Goal: Information Seeking & Learning: Find specific fact

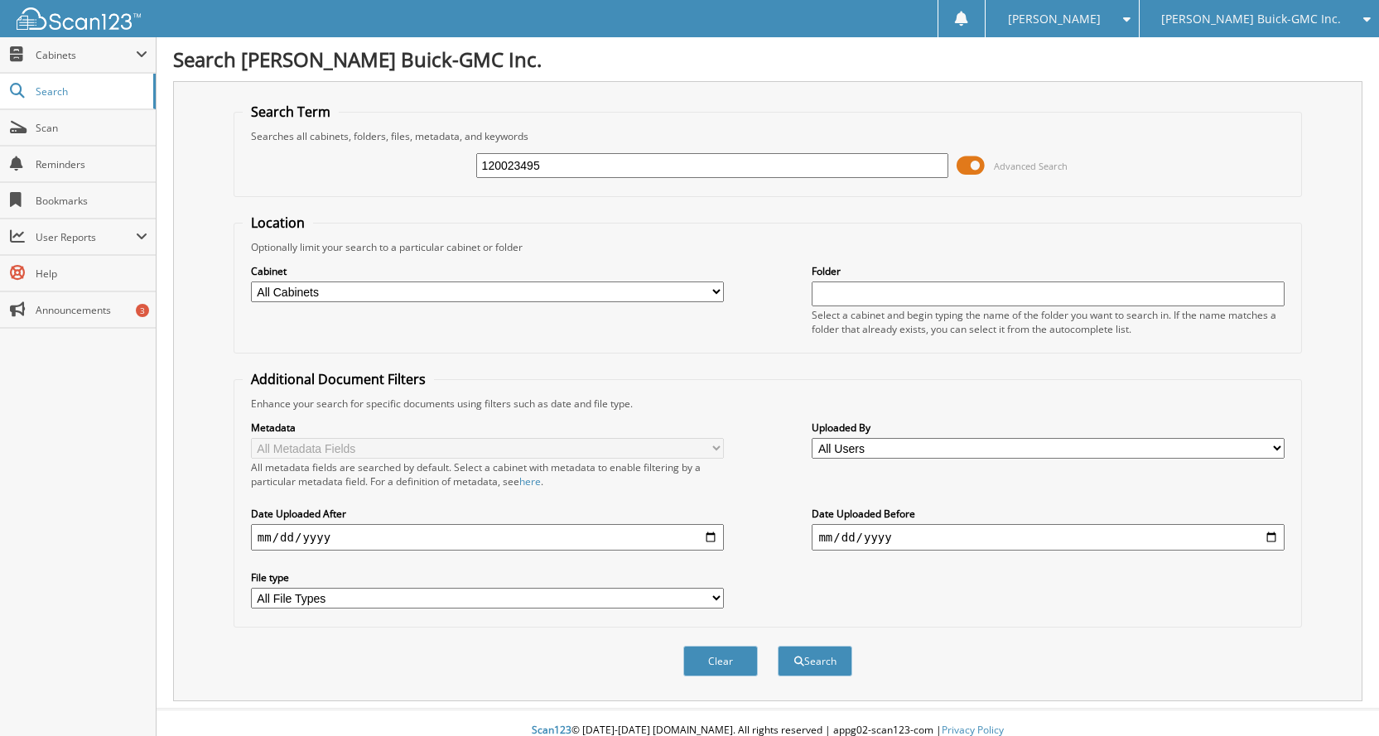
type input "120023495"
click at [778, 646] on button "Search" at bounding box center [815, 661] width 75 height 31
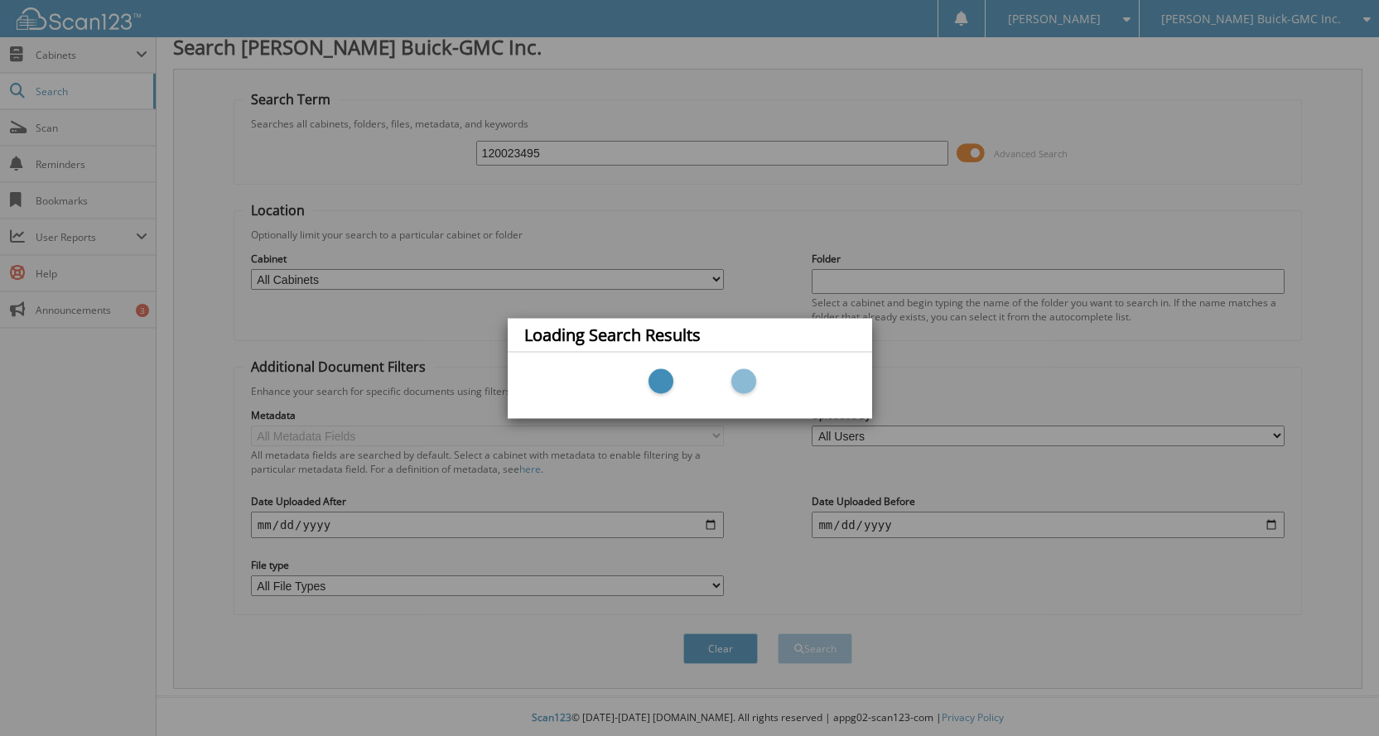
scroll to position [16, 0]
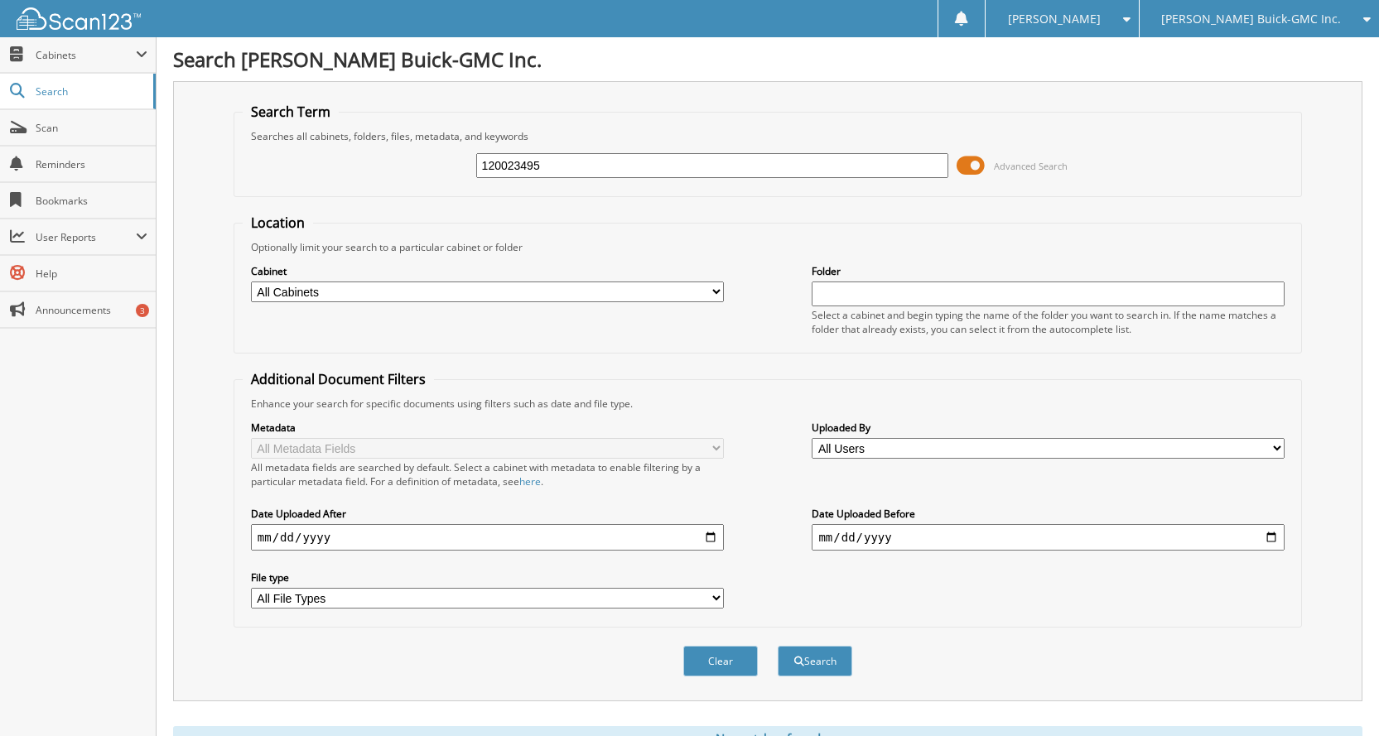
drag, startPoint x: 736, startPoint y: 207, endPoint x: 728, endPoint y: 204, distance: 8.9
click at [729, 205] on form "Search Term Searches all cabinets, folders, files, metadata, and keywords 12002…" at bounding box center [768, 399] width 1069 height 592
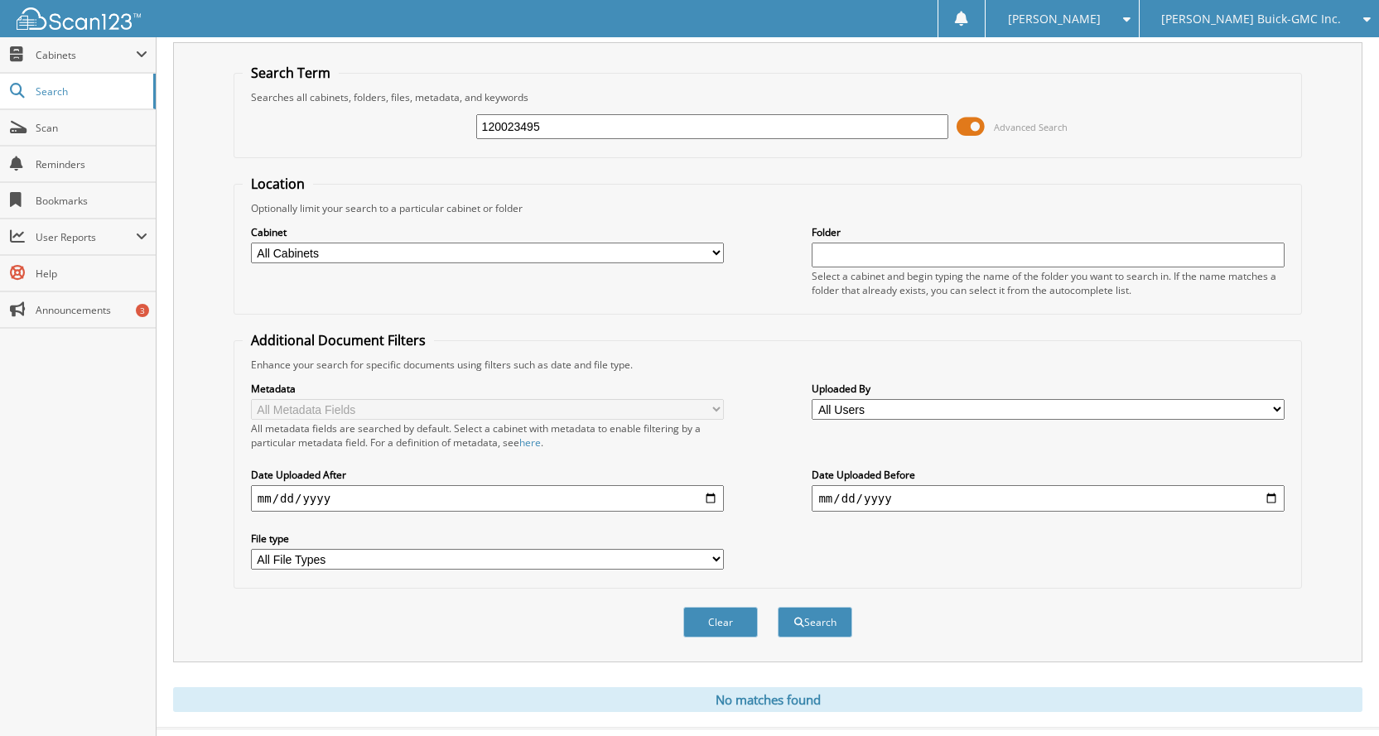
scroll to position [74, 0]
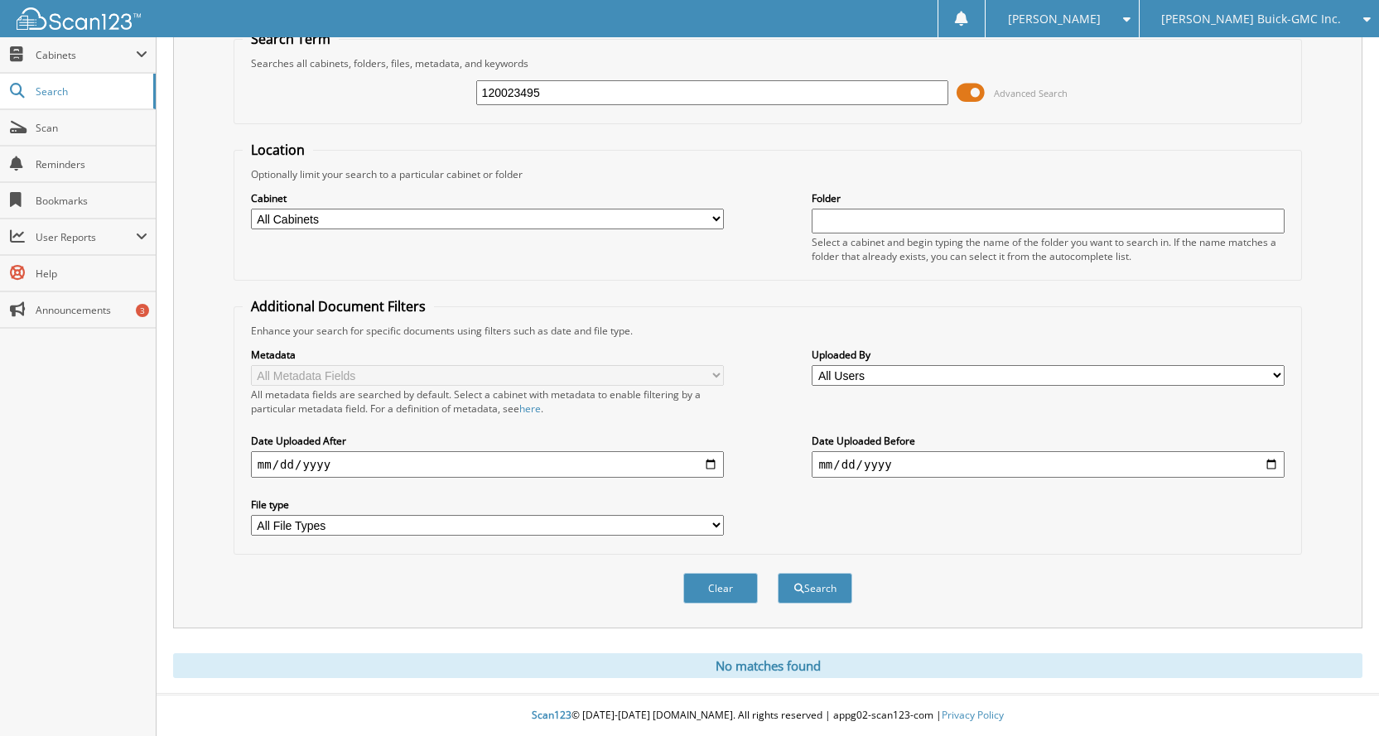
drag, startPoint x: 915, startPoint y: 533, endPoint x: 891, endPoint y: 548, distance: 27.1
click at [918, 533] on div "Metadata All Metadata Fields All metadata fields are searched by default. Selec…" at bounding box center [768, 442] width 1050 height 208
